Goal: Complete application form

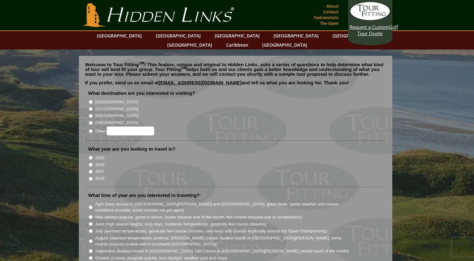
click at [90, 107] on input "[GEOGRAPHIC_DATA]" at bounding box center [91, 109] width 4 height 4
radio input "true"
click at [90, 163] on input "2026" at bounding box center [91, 165] width 4 height 4
radio input "true"
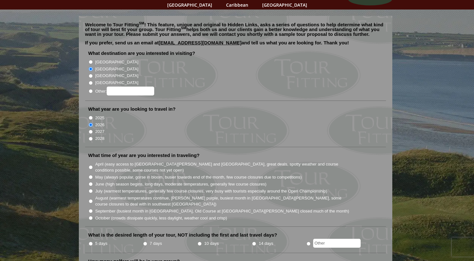
scroll to position [46, 0]
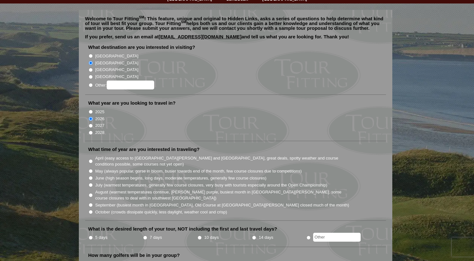
click at [90, 193] on input "August (warmest temperatures continue, [PERSON_NAME] purple, busiest month in […" at bounding box center [91, 195] width 4 height 4
radio input "true"
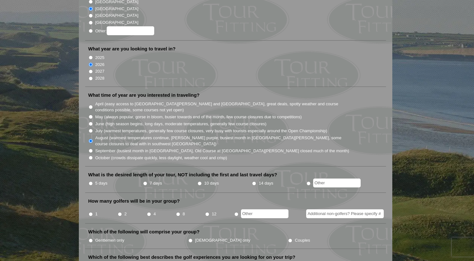
scroll to position [100, 0]
click at [310, 181] on input "radio" at bounding box center [309, 183] width 4 height 4
radio input "true"
click at [322, 178] on input "text" at bounding box center [337, 182] width 48 height 9
type input "8 days"
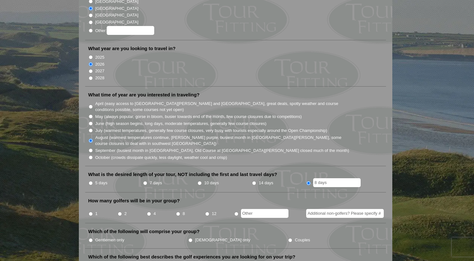
click at [120, 212] on input "2" at bounding box center [120, 214] width 4 height 4
radio input "true"
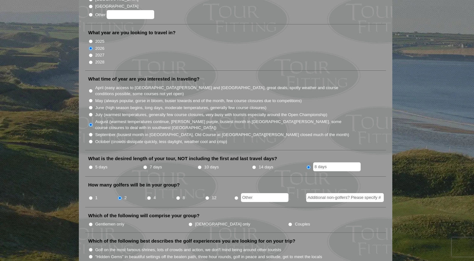
scroll to position [119, 0]
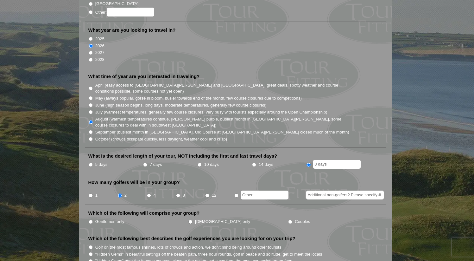
click at [90, 220] on input "Gentlemen only" at bounding box center [91, 222] width 4 height 4
radio input "true"
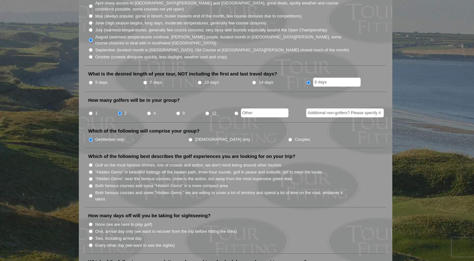
scroll to position [203, 0]
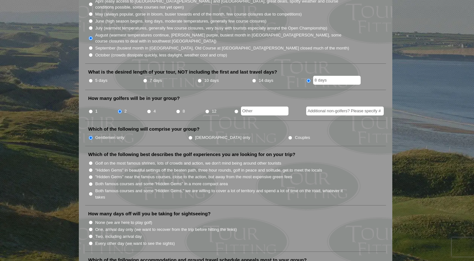
click at [91, 182] on input "Both famous courses and some "Hidden Gems" in a more compact area" at bounding box center [91, 184] width 4 height 4
radio input "true"
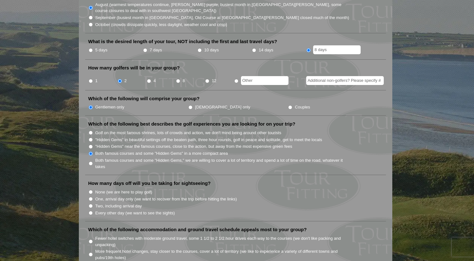
scroll to position [234, 0]
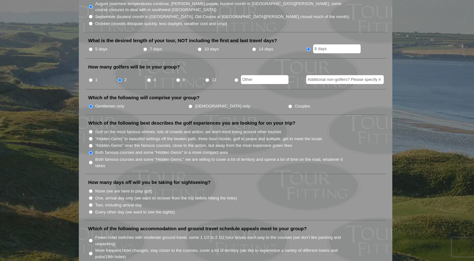
drag, startPoint x: 90, startPoint y: 203, endPoint x: 109, endPoint y: 204, distance: 19.0
click at [90, 210] on input "Every other day (we want to see the sights)" at bounding box center [91, 212] width 4 height 4
radio input "true"
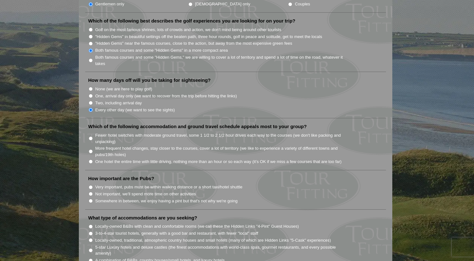
scroll to position [339, 0]
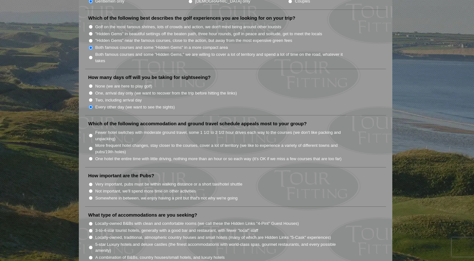
drag, startPoint x: 90, startPoint y: 190, endPoint x: 100, endPoint y: 190, distance: 10.1
click at [90, 196] on input "Somewhere in between, we enjoy having a pint but that's not why we're going" at bounding box center [91, 198] width 4 height 4
radio input "true"
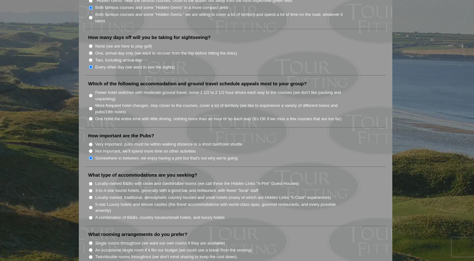
scroll to position [386, 0]
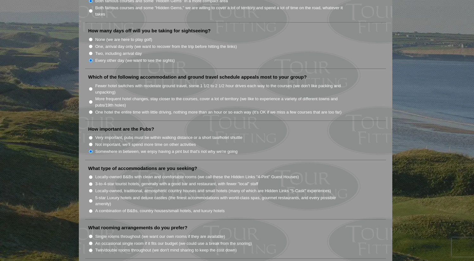
click at [91, 175] on input "Locally-owned B&Bs with clean and comfortable rooms (we call these the Hidden L…" at bounding box center [91, 177] width 4 height 4
radio input "true"
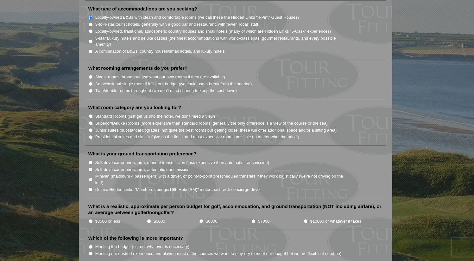
scroll to position [542, 0]
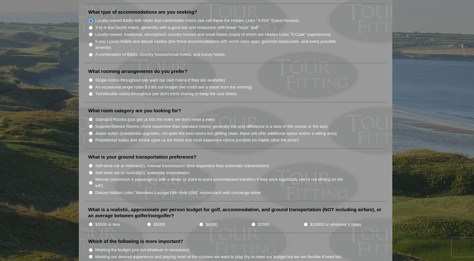
click at [201, 222] on input "$6000" at bounding box center [201, 224] width 4 height 4
radio input "true"
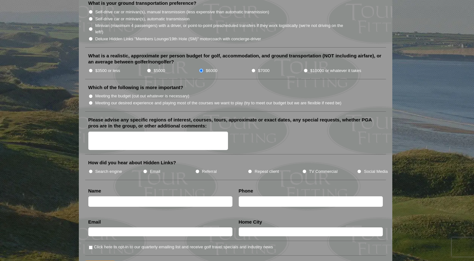
scroll to position [706, 0]
